Goal: Understand process/instructions: Learn about a topic

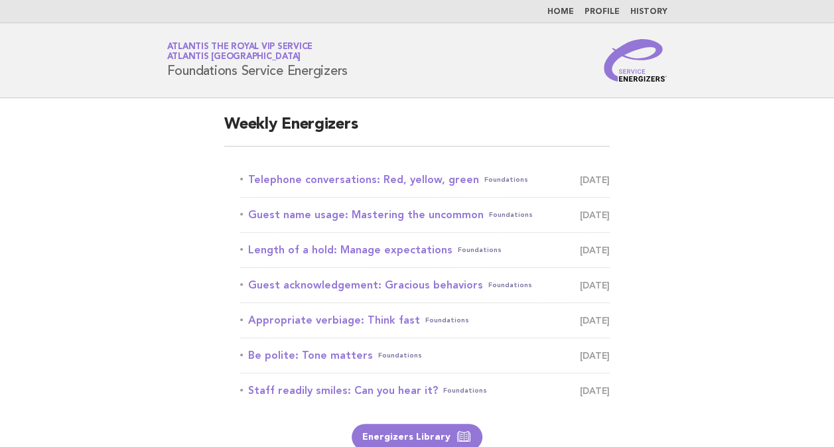
scroll to position [2, 0]
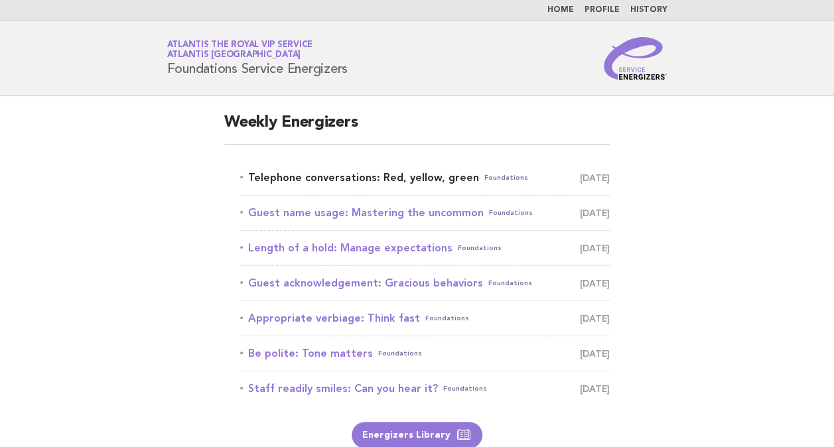
click at [384, 170] on link "Telephone conversations: Red, yellow, green Foundations September 15" at bounding box center [424, 177] width 369 height 19
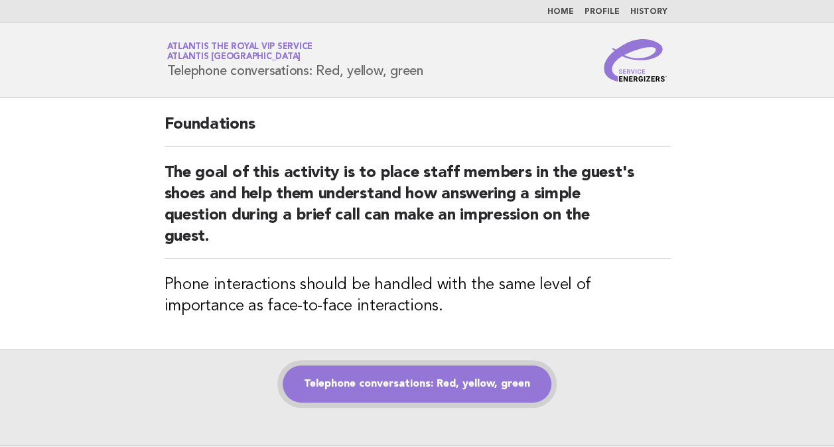
click at [433, 382] on link "Telephone conversations: Red, yellow, green" at bounding box center [416, 383] width 269 height 37
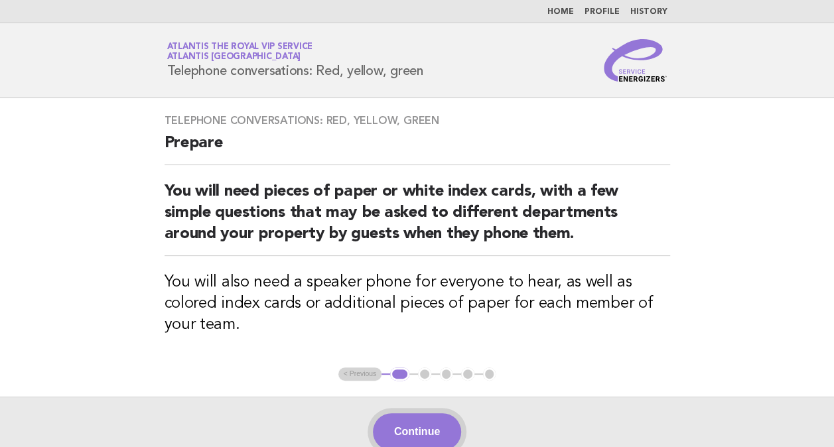
click at [417, 428] on button "Continue" at bounding box center [417, 431] width 88 height 37
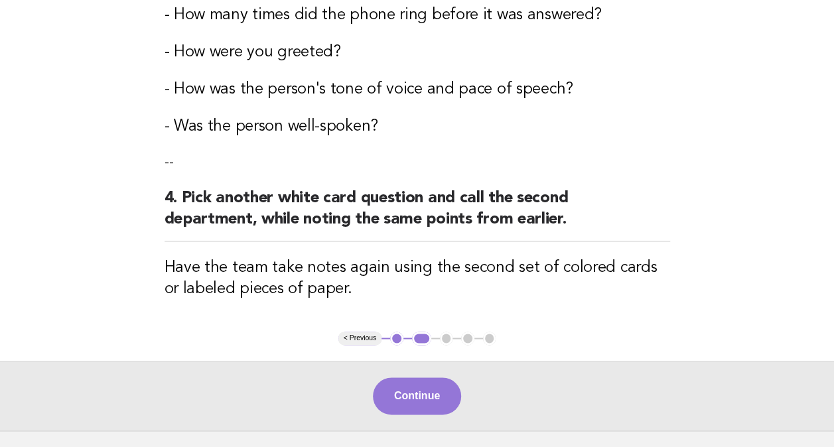
scroll to position [879, 0]
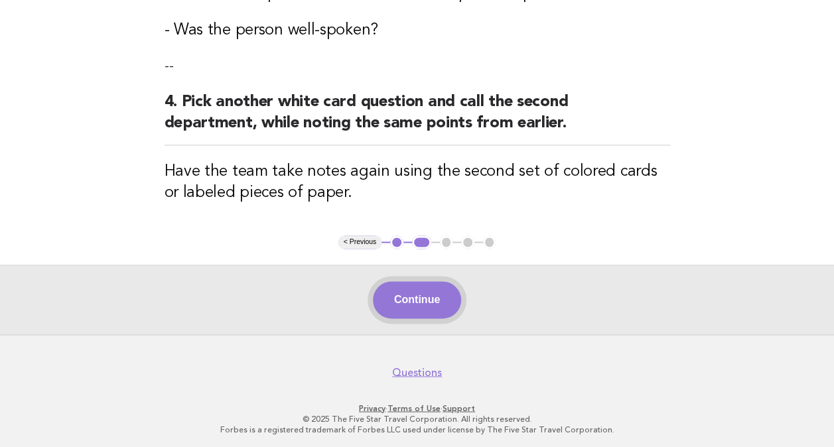
click at [439, 286] on button "Continue" at bounding box center [417, 299] width 88 height 37
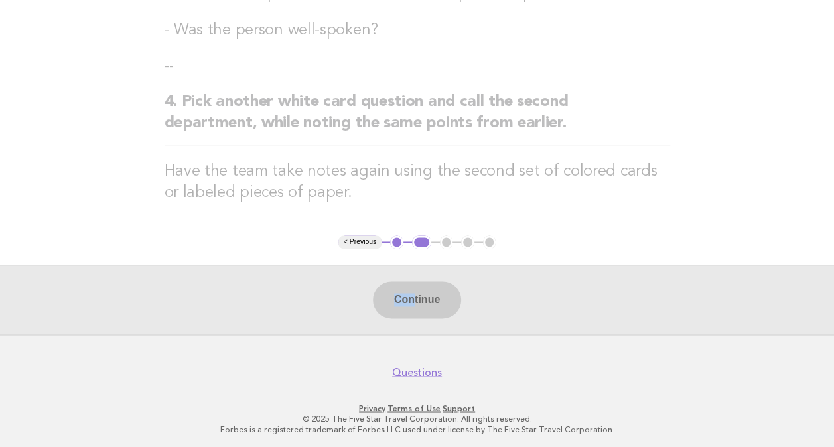
drag, startPoint x: 410, startPoint y: 294, endPoint x: 516, endPoint y: 183, distance: 153.4
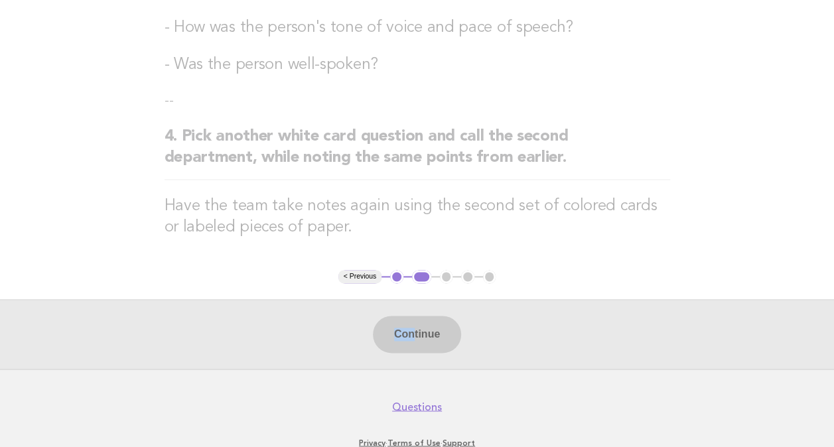
scroll to position [848, 0]
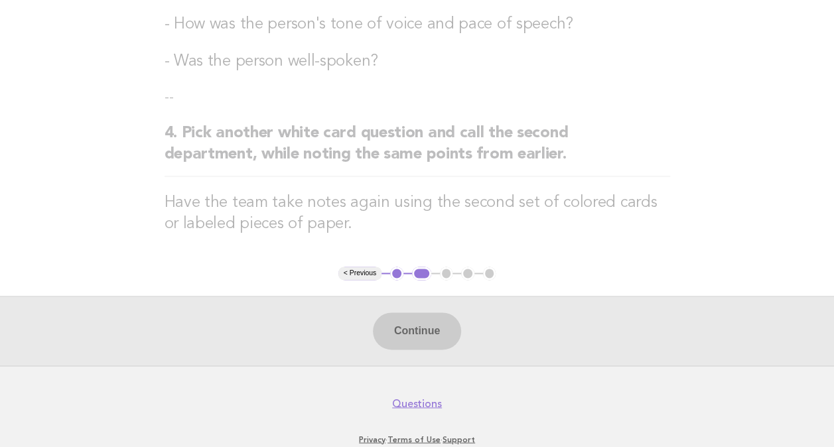
click at [433, 325] on div "Continue" at bounding box center [417, 331] width 834 height 70
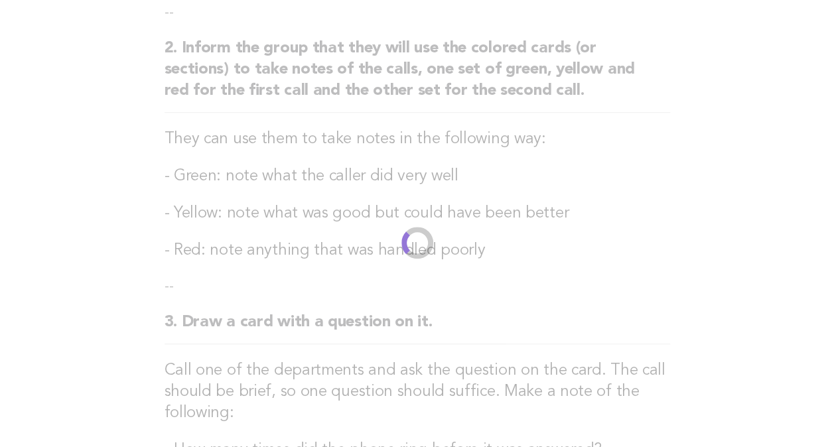
scroll to position [349, 0]
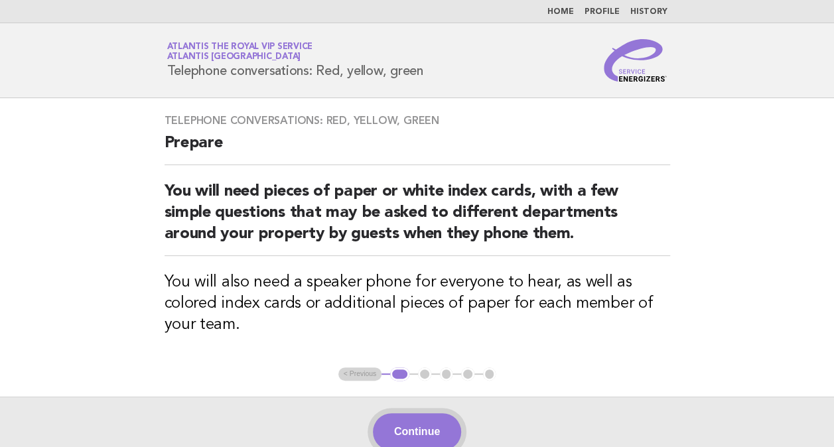
click at [401, 419] on button "Continue" at bounding box center [417, 431] width 88 height 37
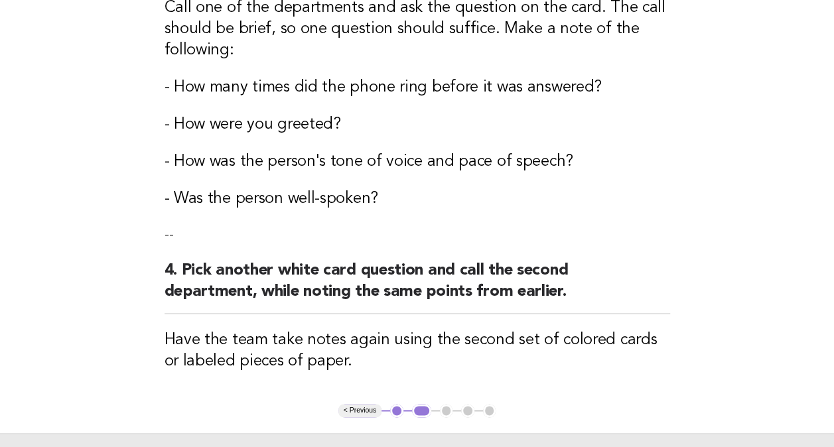
scroll to position [879, 0]
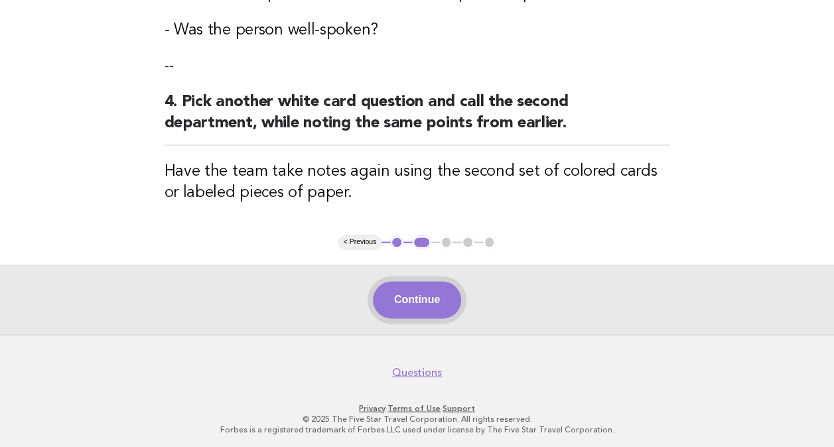
click at [417, 294] on button "Continue" at bounding box center [417, 299] width 88 height 37
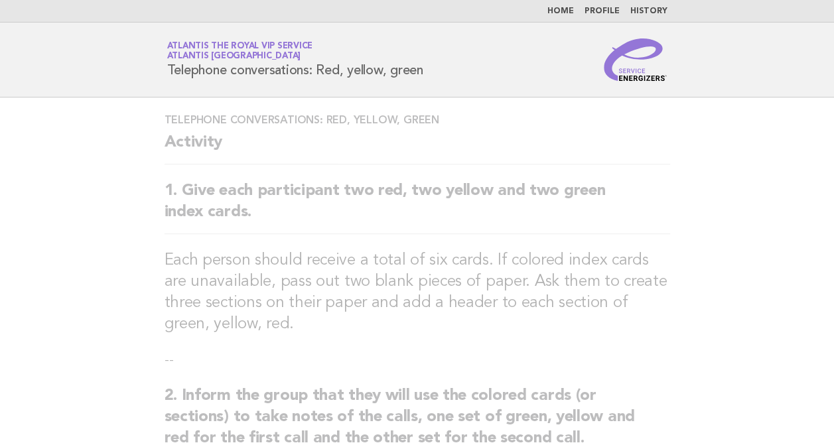
scroll to position [0, 0]
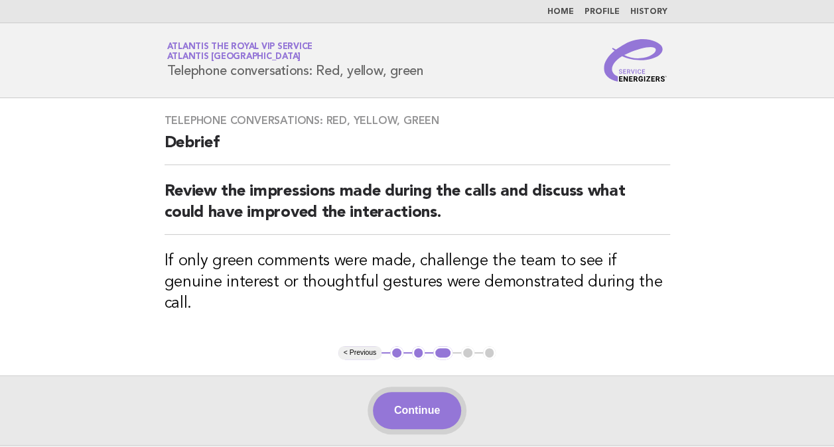
click at [428, 392] on button "Continue" at bounding box center [417, 410] width 88 height 37
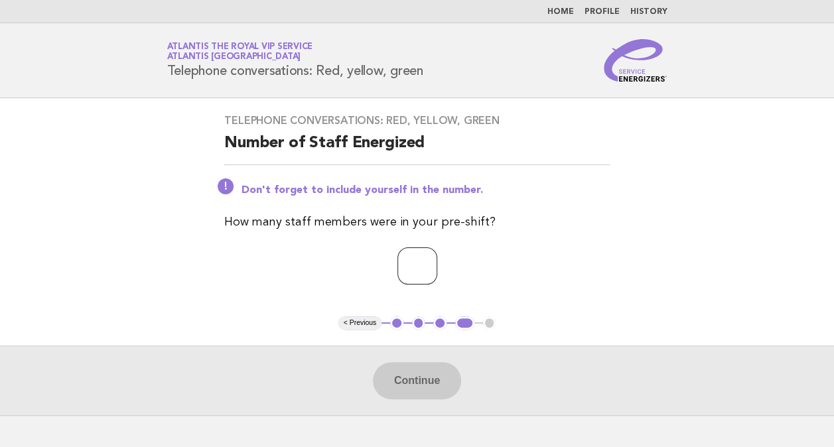
click at [410, 261] on input "number" at bounding box center [417, 265] width 40 height 37
type input "*"
click at [394, 373] on button "Continue" at bounding box center [417, 380] width 88 height 37
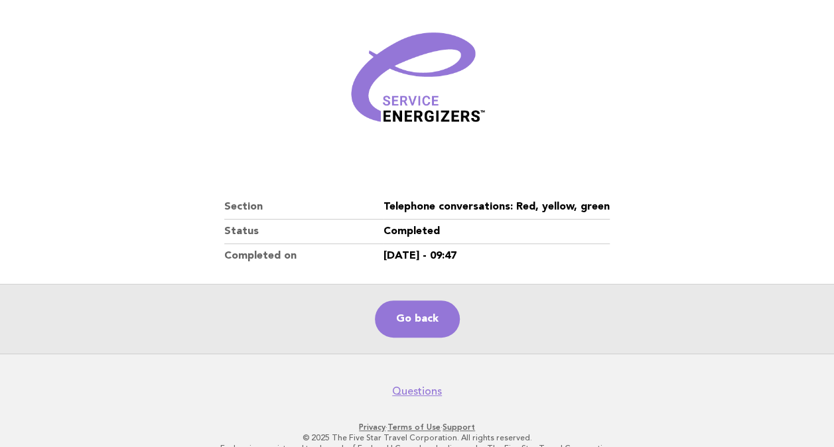
scroll to position [179, 0]
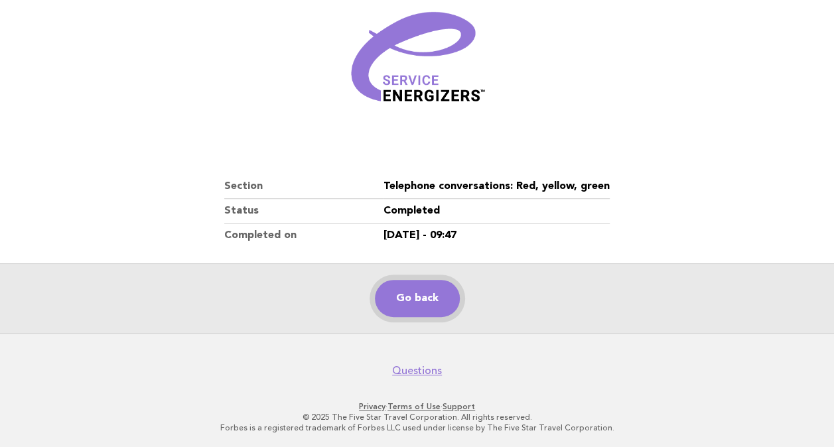
click at [419, 300] on link "Go back" at bounding box center [417, 298] width 85 height 37
